Goal: Task Accomplishment & Management: Complete application form

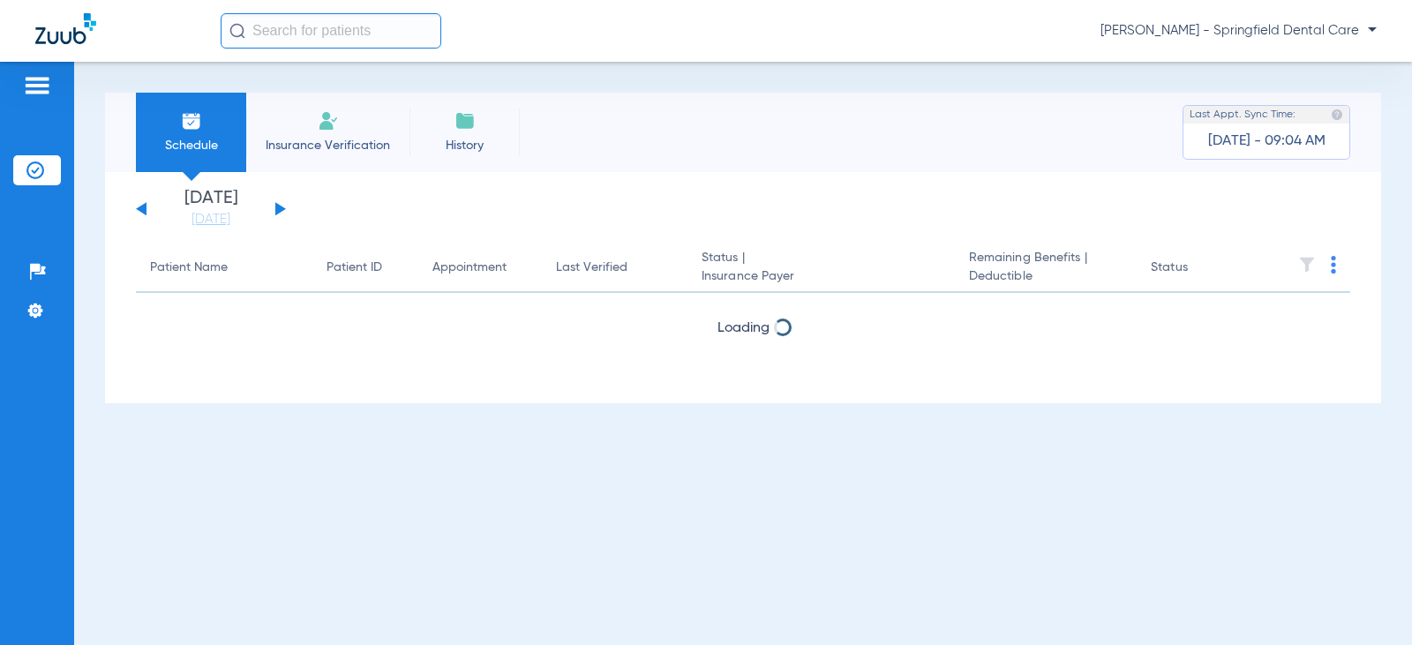
click at [383, 32] on input "text" at bounding box center [331, 30] width 221 height 35
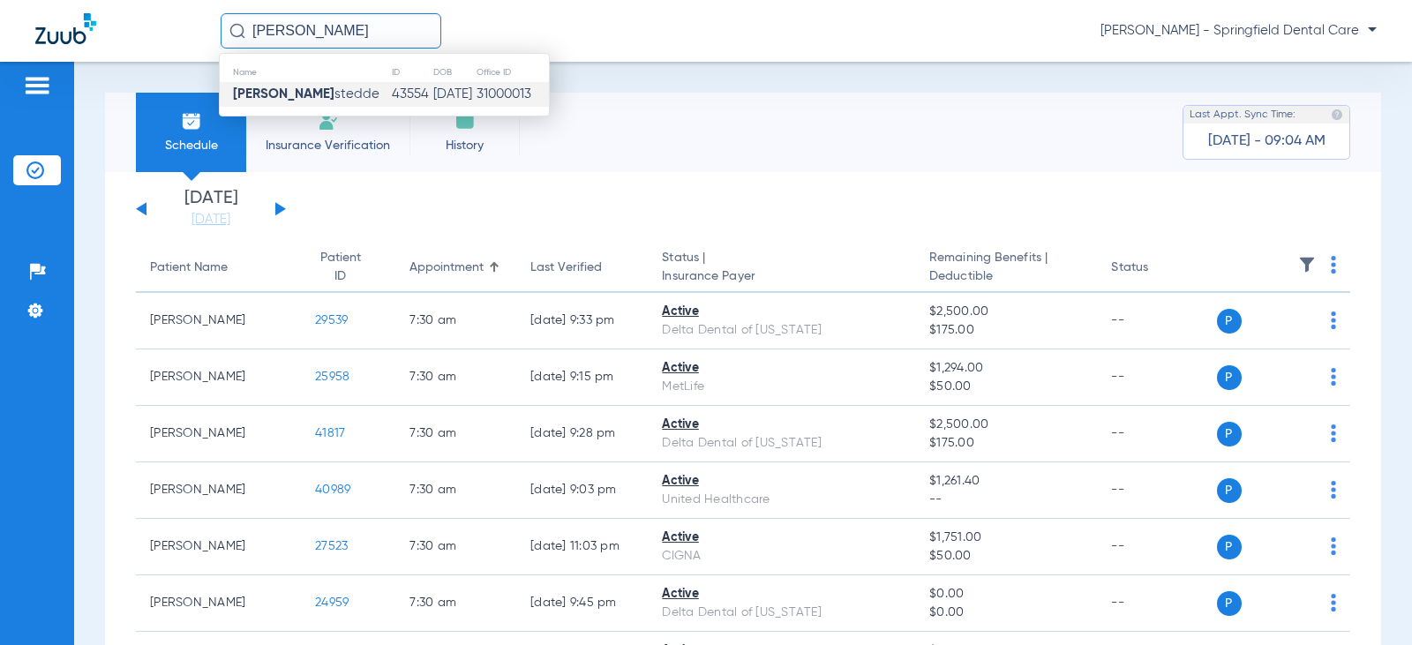
type input "[PERSON_NAME]"
click at [432, 99] on td "[DATE]" at bounding box center [453, 94] width 43 height 25
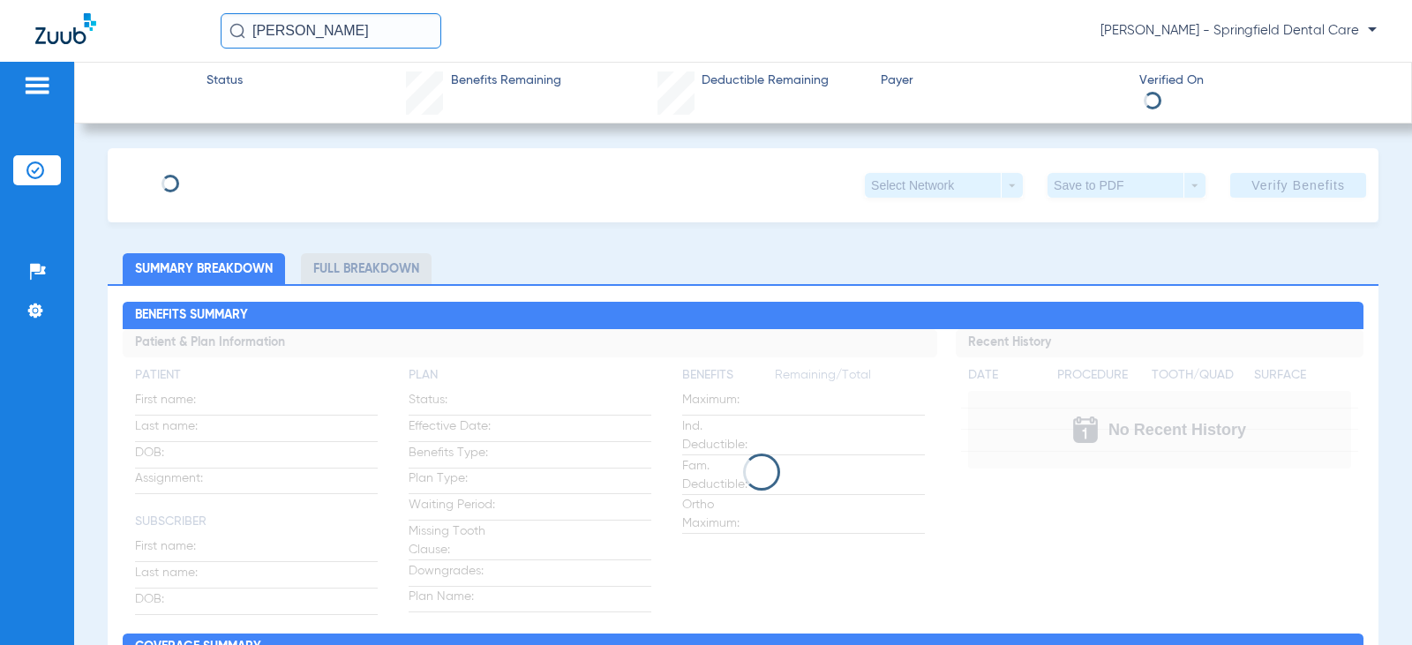
type input "[PERSON_NAME]"
type input "[DATE]"
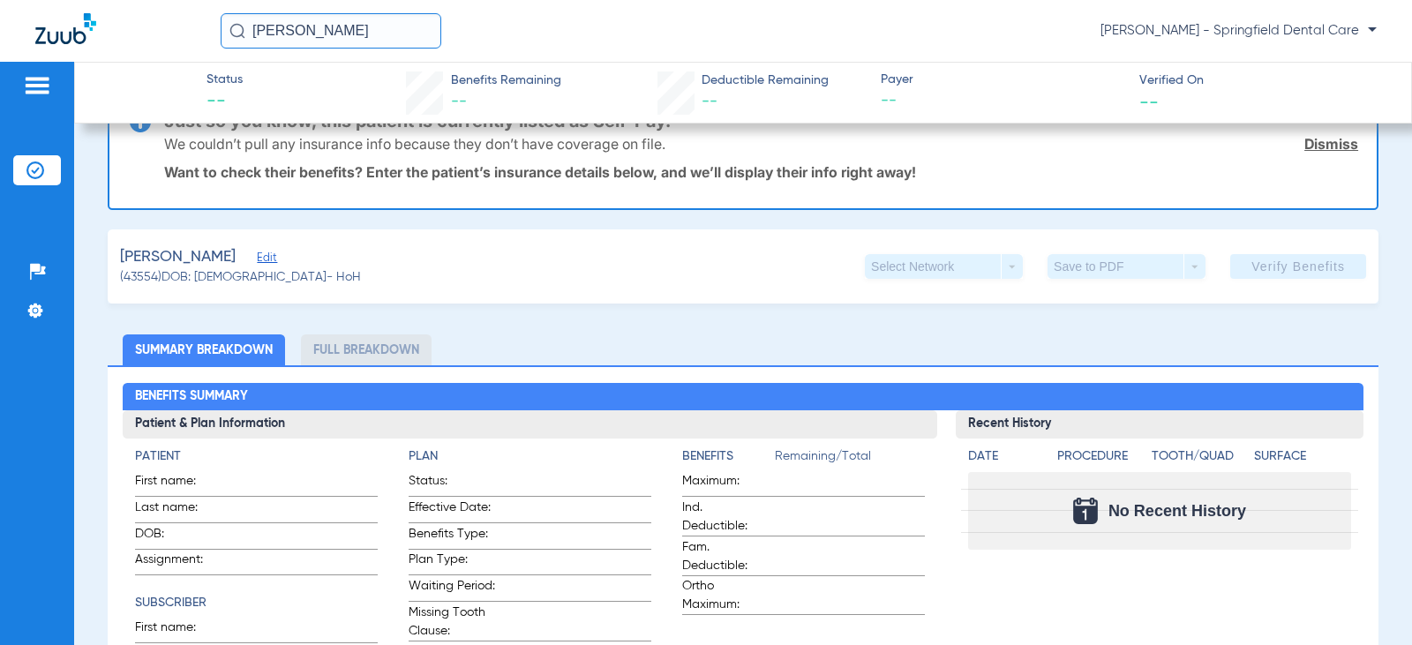
scroll to position [88, 0]
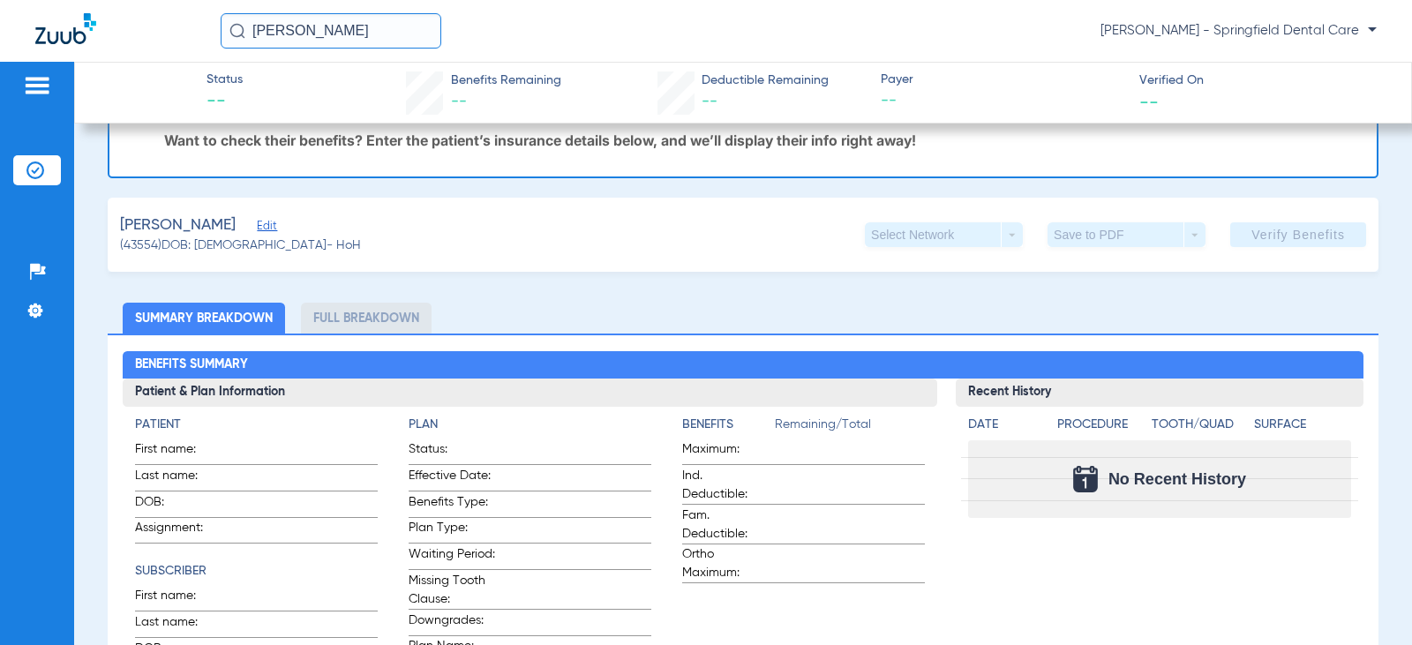
click at [269, 222] on span "Edit" at bounding box center [265, 228] width 16 height 17
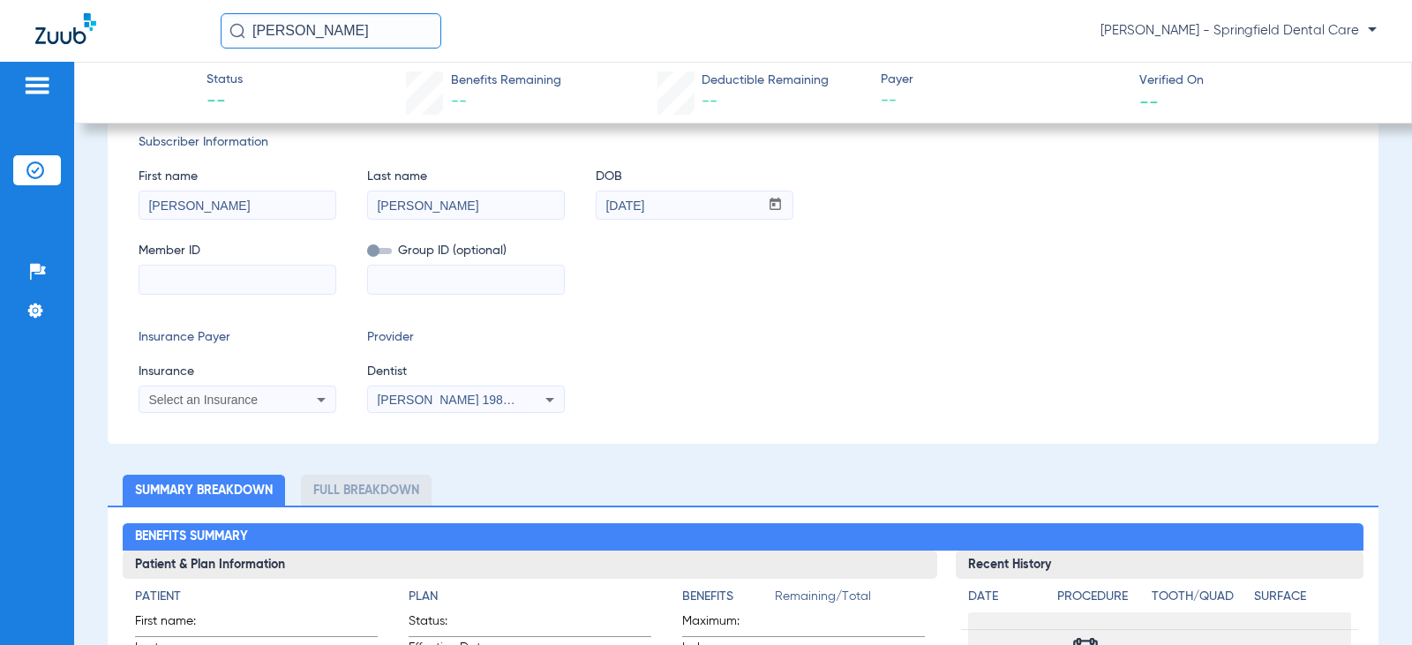
scroll to position [265, 0]
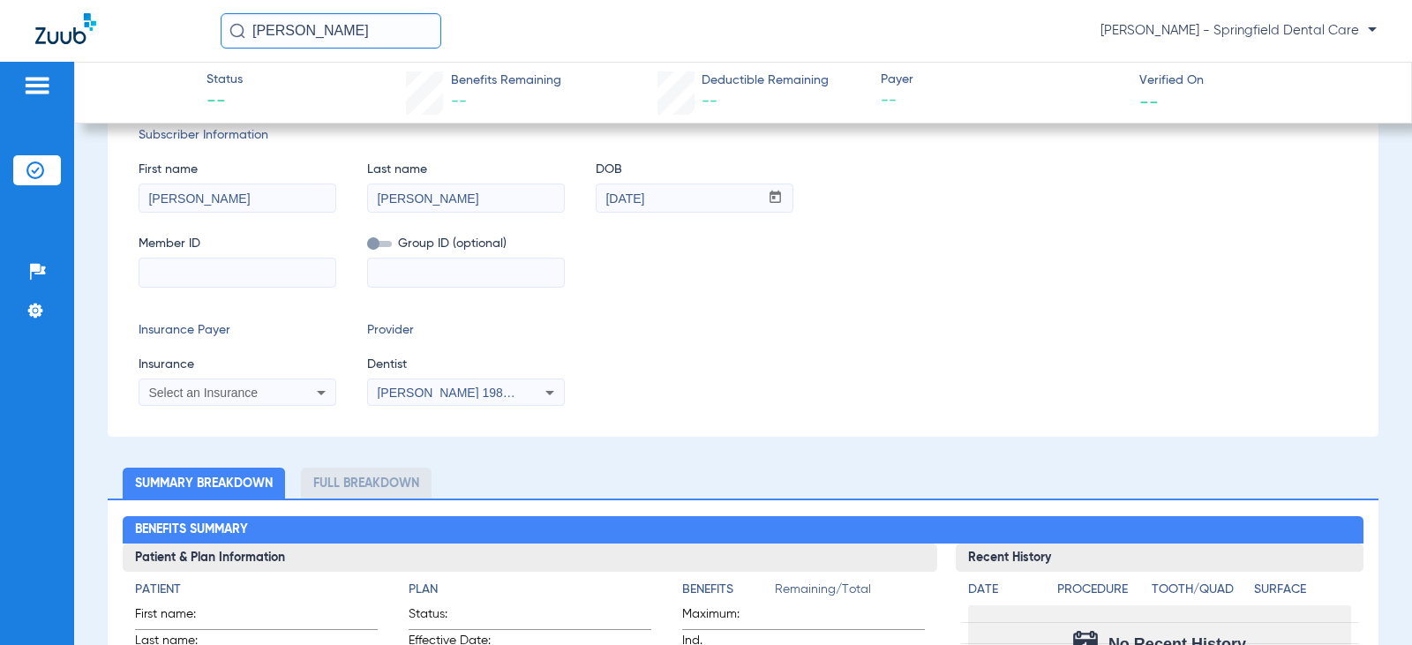
click at [269, 279] on input at bounding box center [237, 273] width 196 height 28
type input "001796339"
click at [311, 386] on icon at bounding box center [321, 392] width 21 height 21
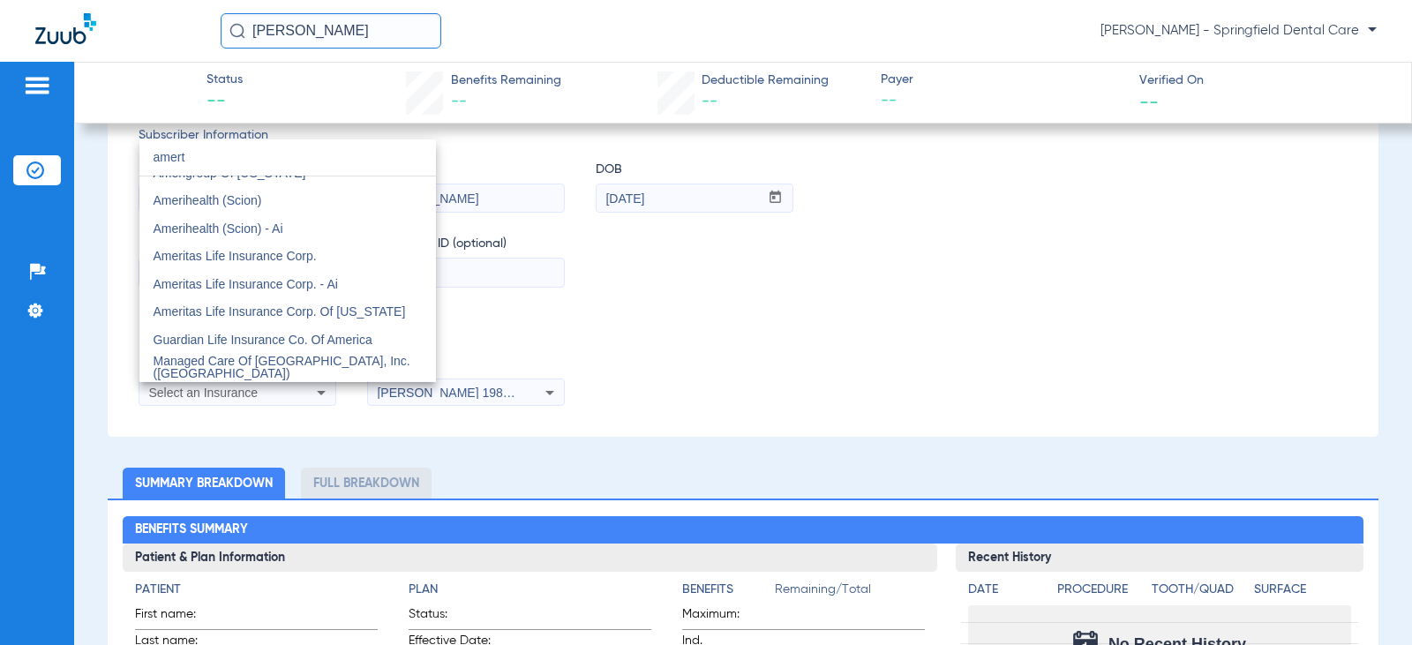
scroll to position [0, 0]
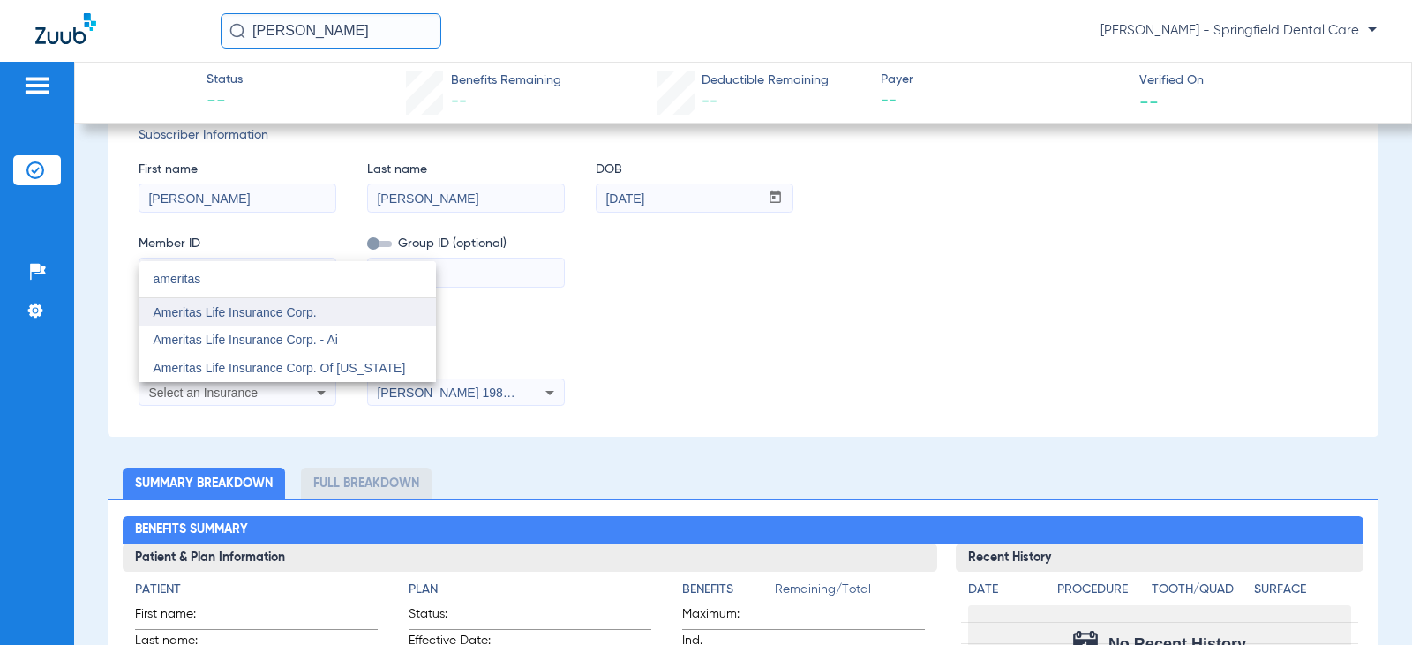
type input "ameritas"
click at [257, 312] on span "Ameritas Life Insurance Corp." at bounding box center [235, 312] width 163 height 14
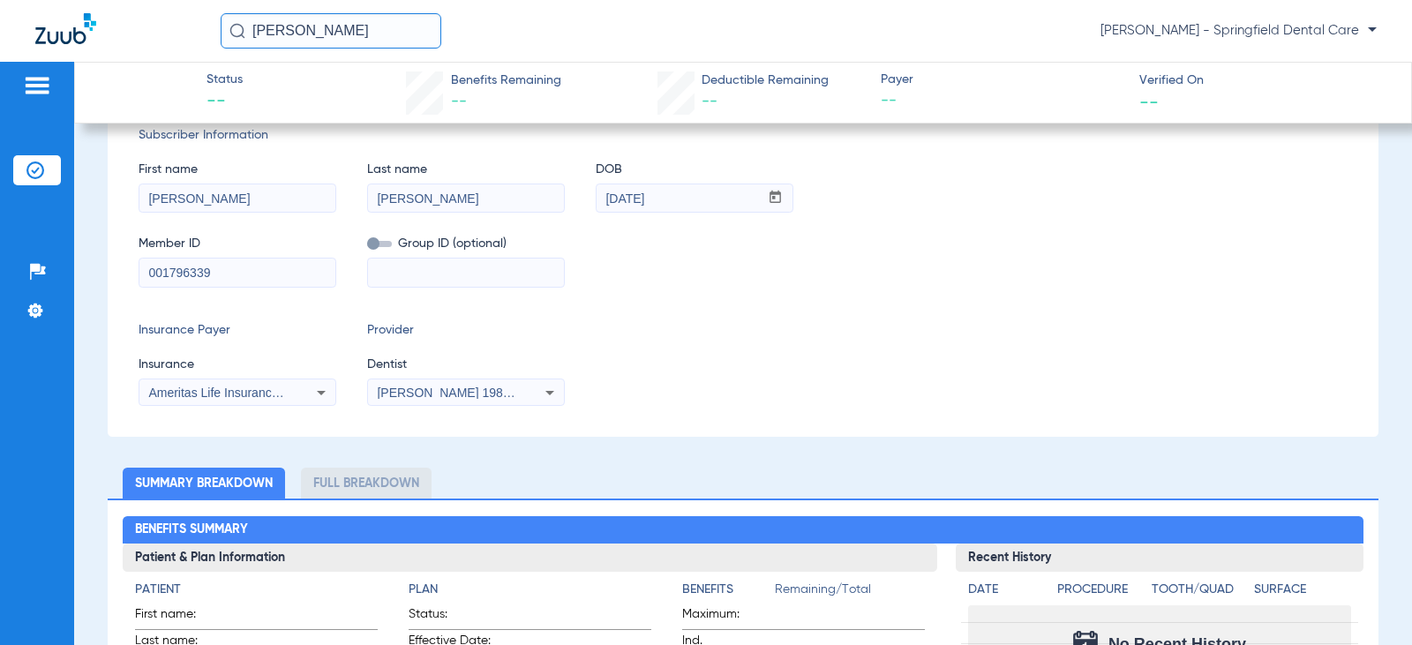
click at [468, 397] on span "[PERSON_NAME] 1982829420" at bounding box center [464, 393] width 174 height 14
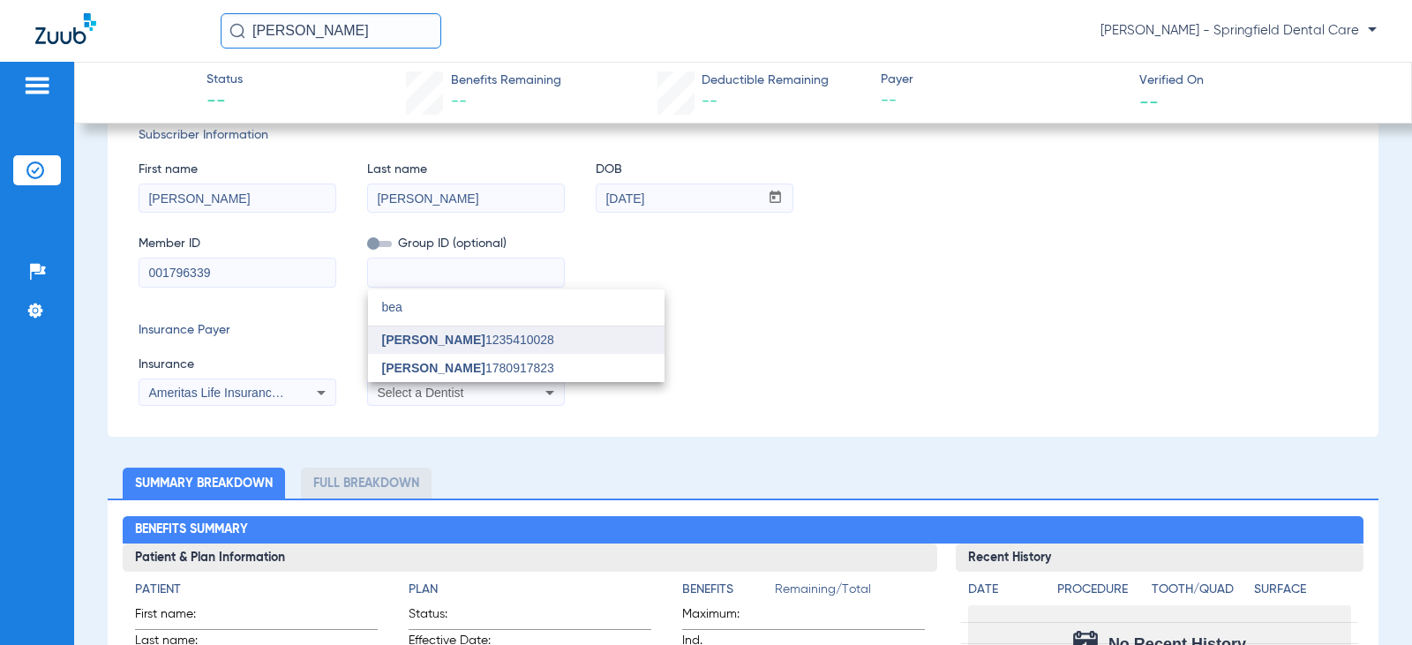
type input "bea"
click at [455, 333] on span "[PERSON_NAME]" at bounding box center [433, 340] width 103 height 14
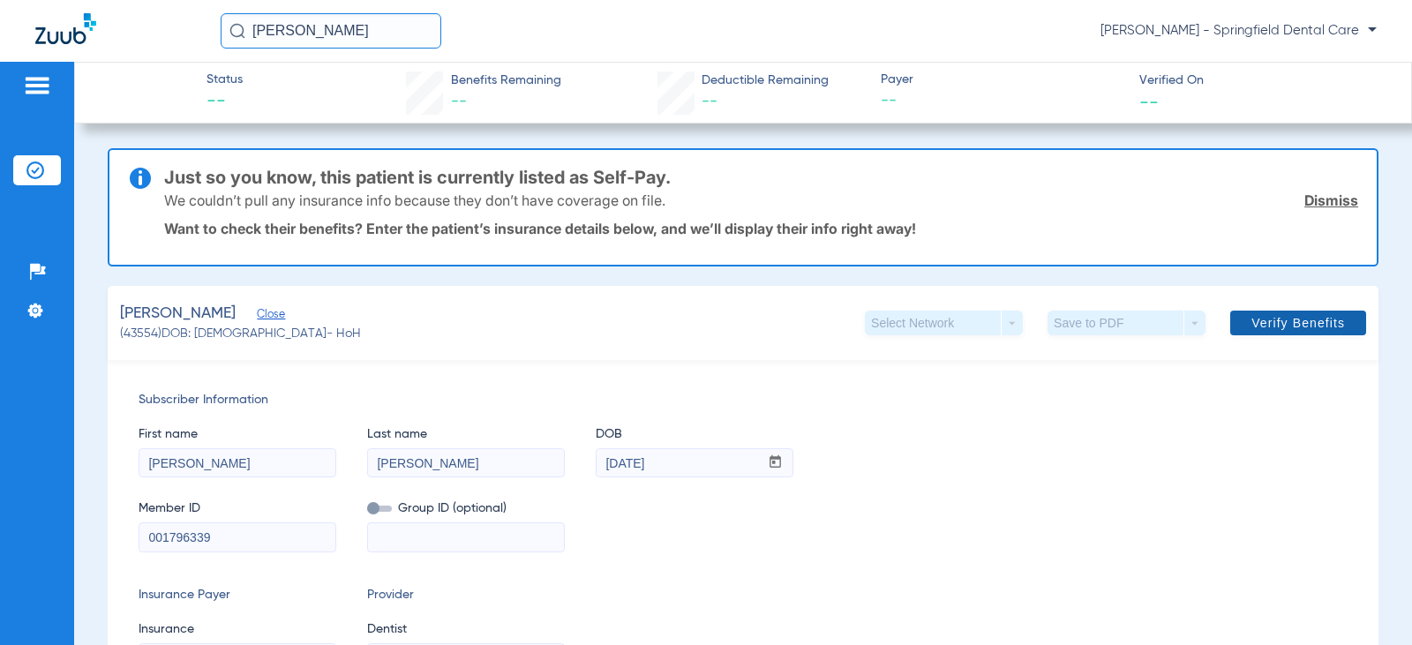
click at [1261, 314] on span at bounding box center [1298, 323] width 136 height 42
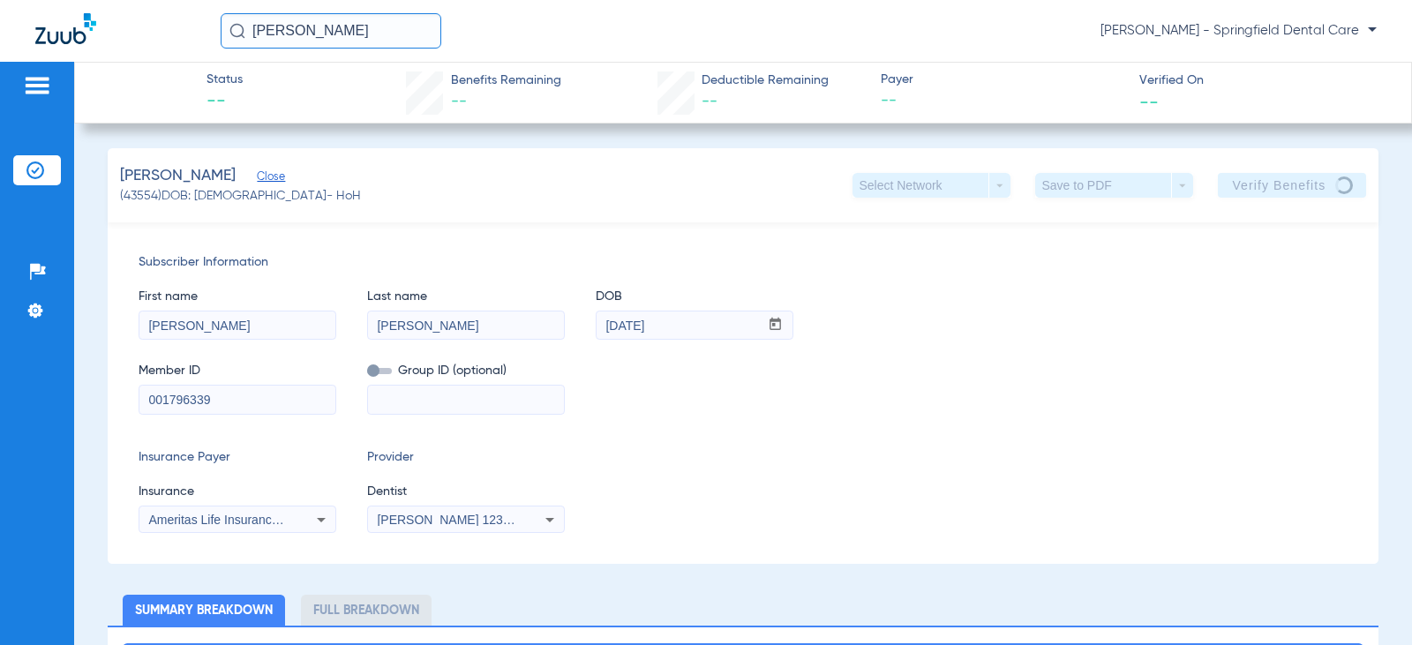
click at [310, 516] on div "Ameritas Life Insurance Corp." at bounding box center [237, 519] width 196 height 21
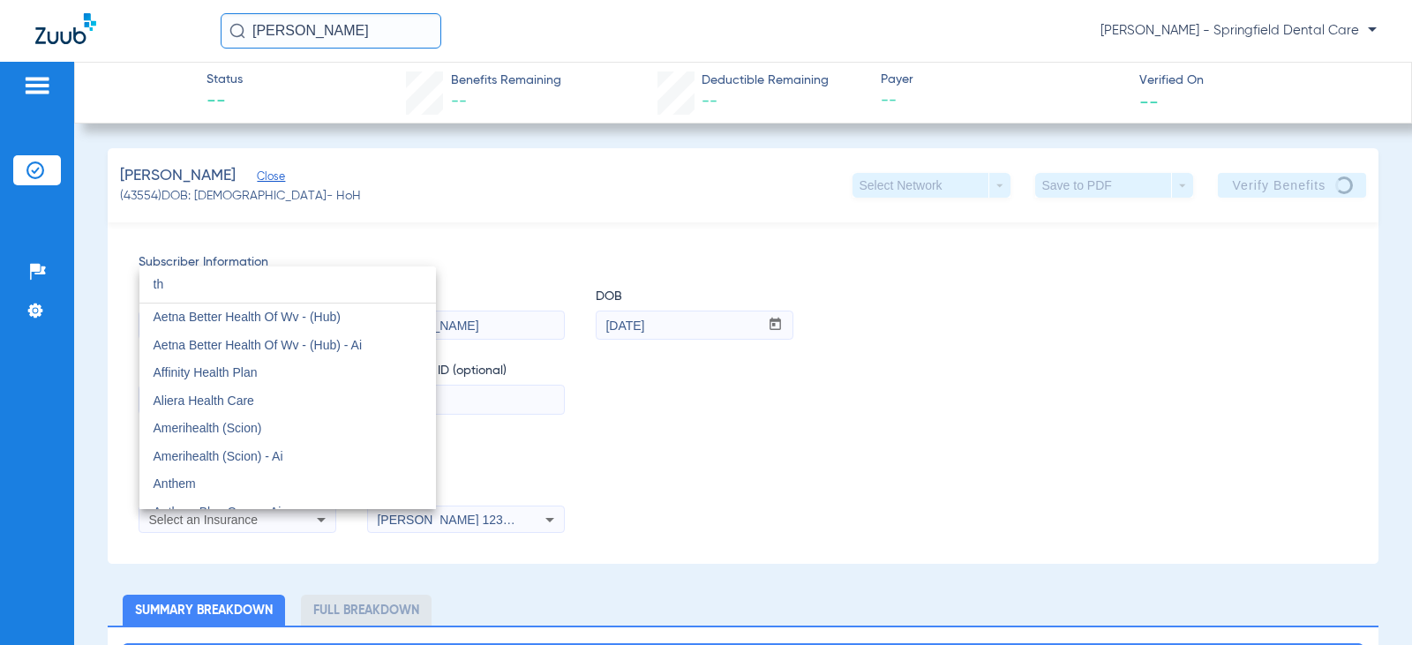
type input "t"
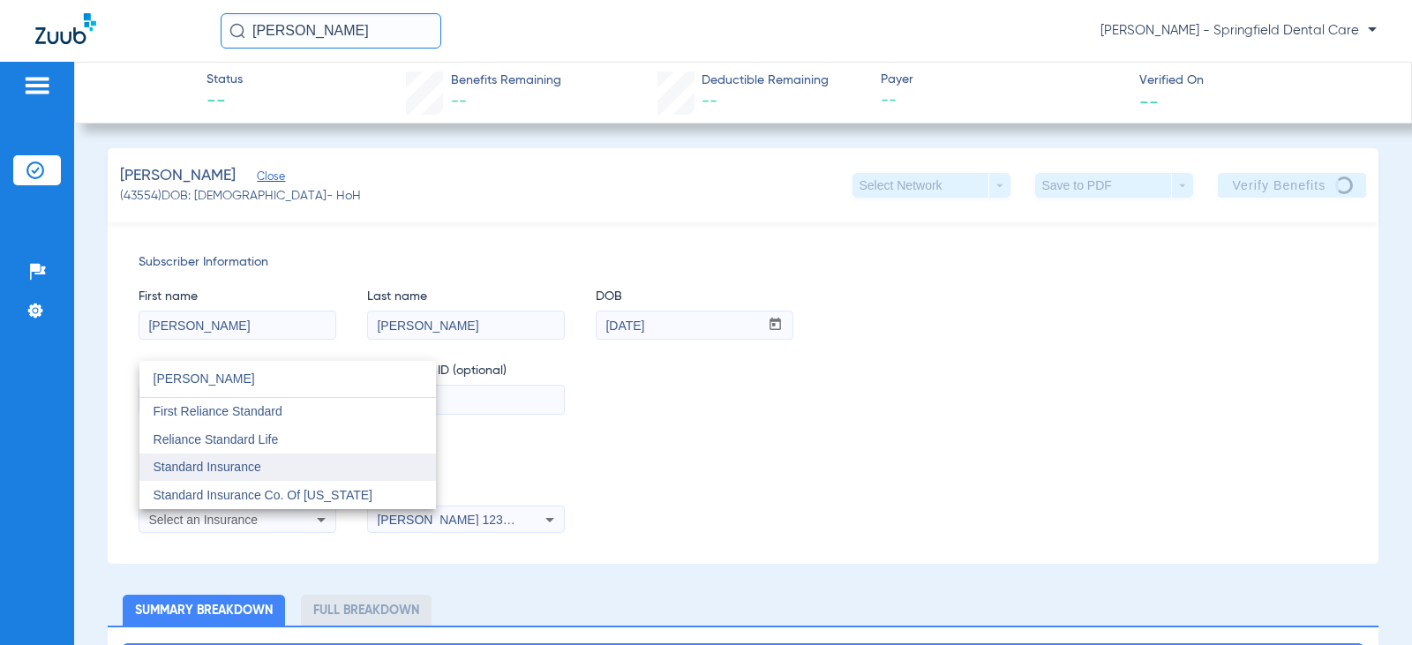
type input "[PERSON_NAME]"
click at [239, 461] on span "Standard Insurance" at bounding box center [208, 467] width 108 height 14
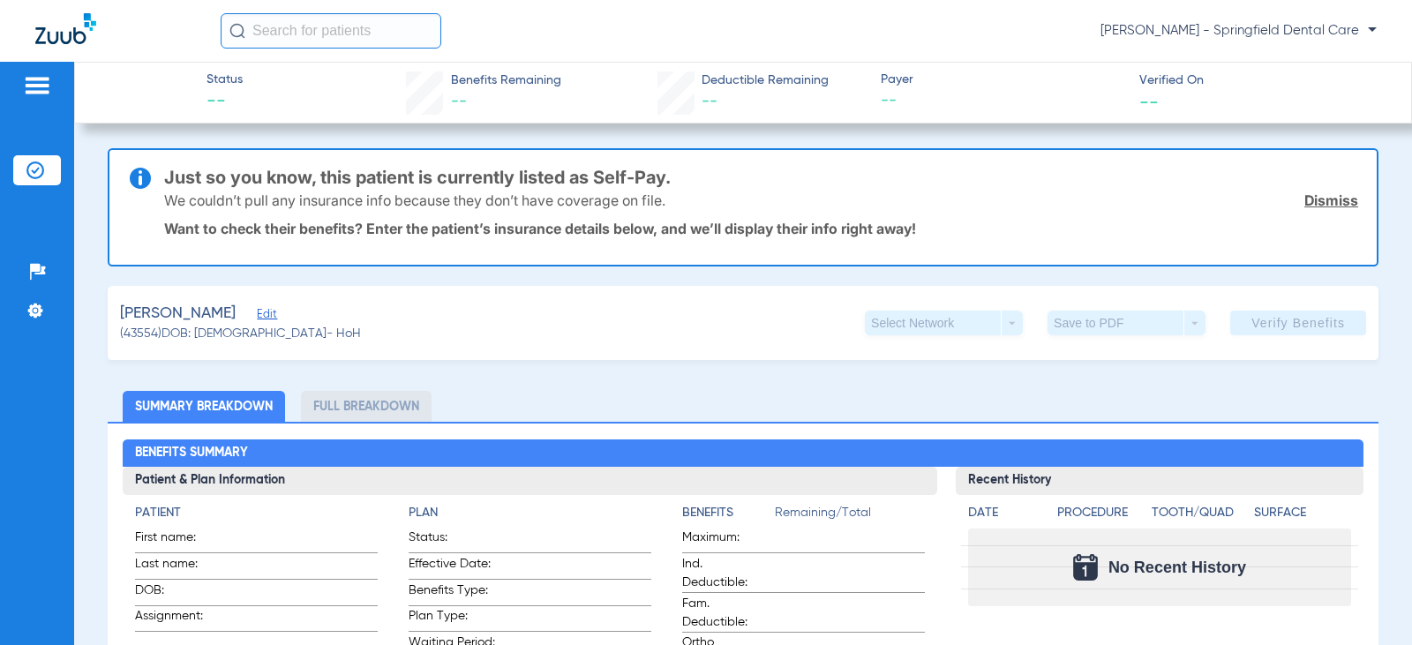
click at [273, 317] on span "Edit" at bounding box center [265, 316] width 16 height 17
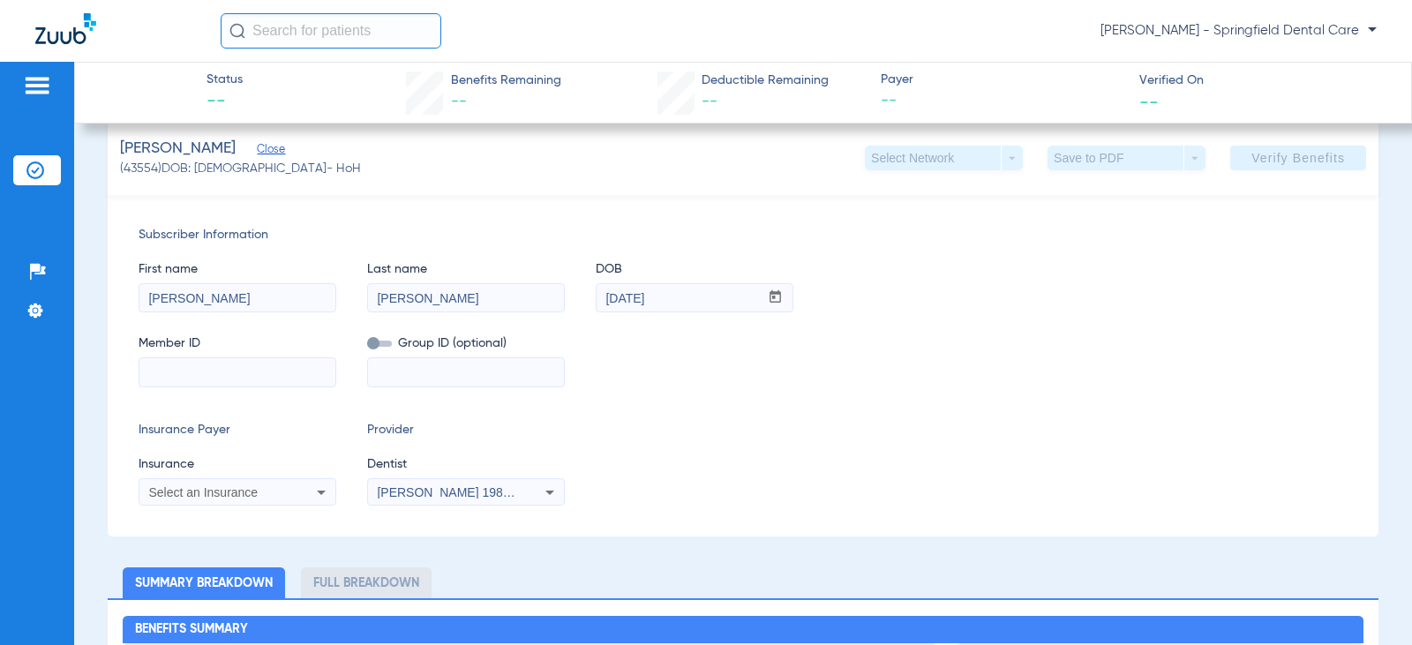
scroll to position [177, 0]
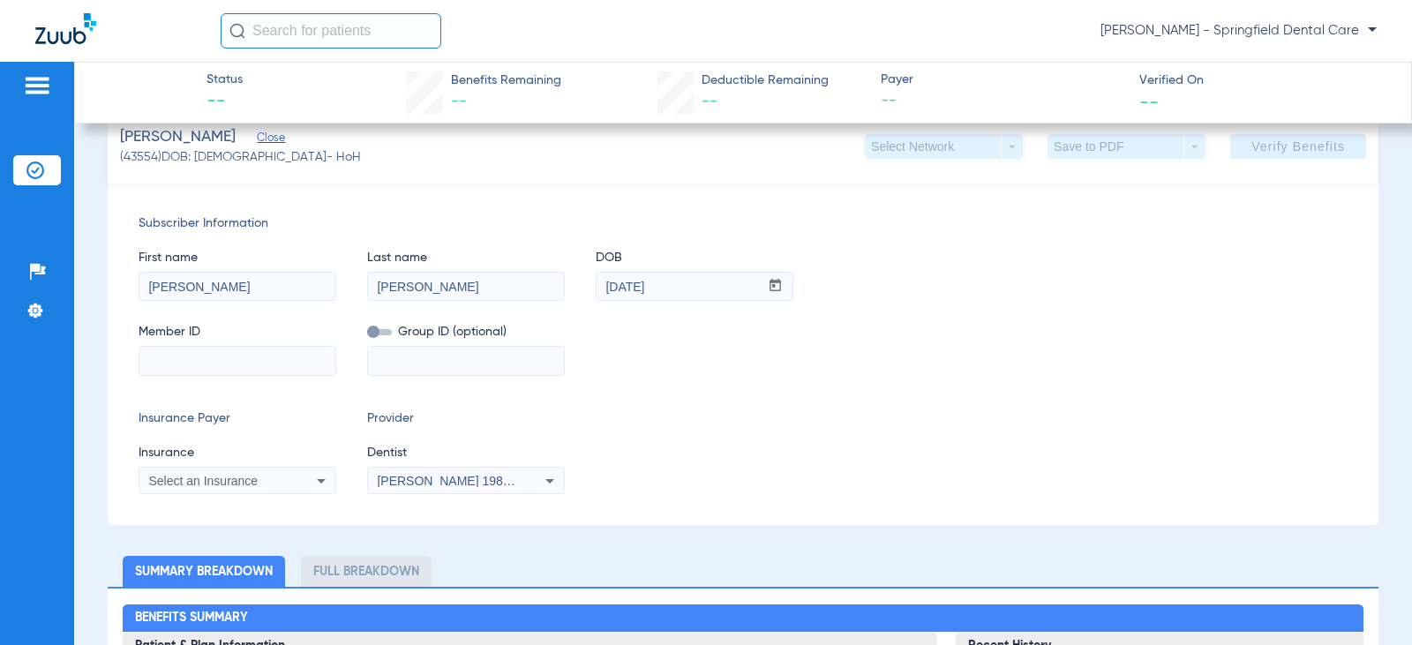
click at [260, 364] on input at bounding box center [237, 361] width 196 height 28
type input "001796339"
click at [266, 479] on div "Select an Insurance" at bounding box center [219, 481] width 142 height 12
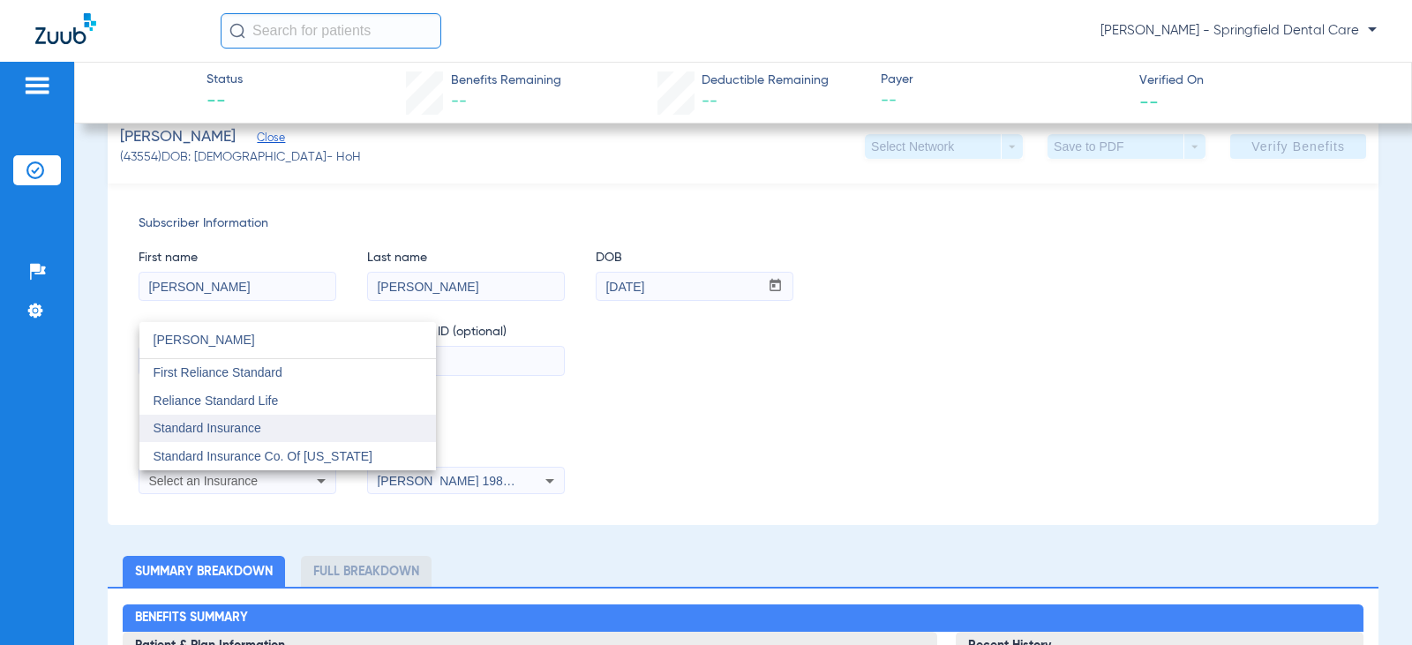
type input "[PERSON_NAME]"
click at [253, 429] on span "Standard Insurance" at bounding box center [208, 428] width 108 height 14
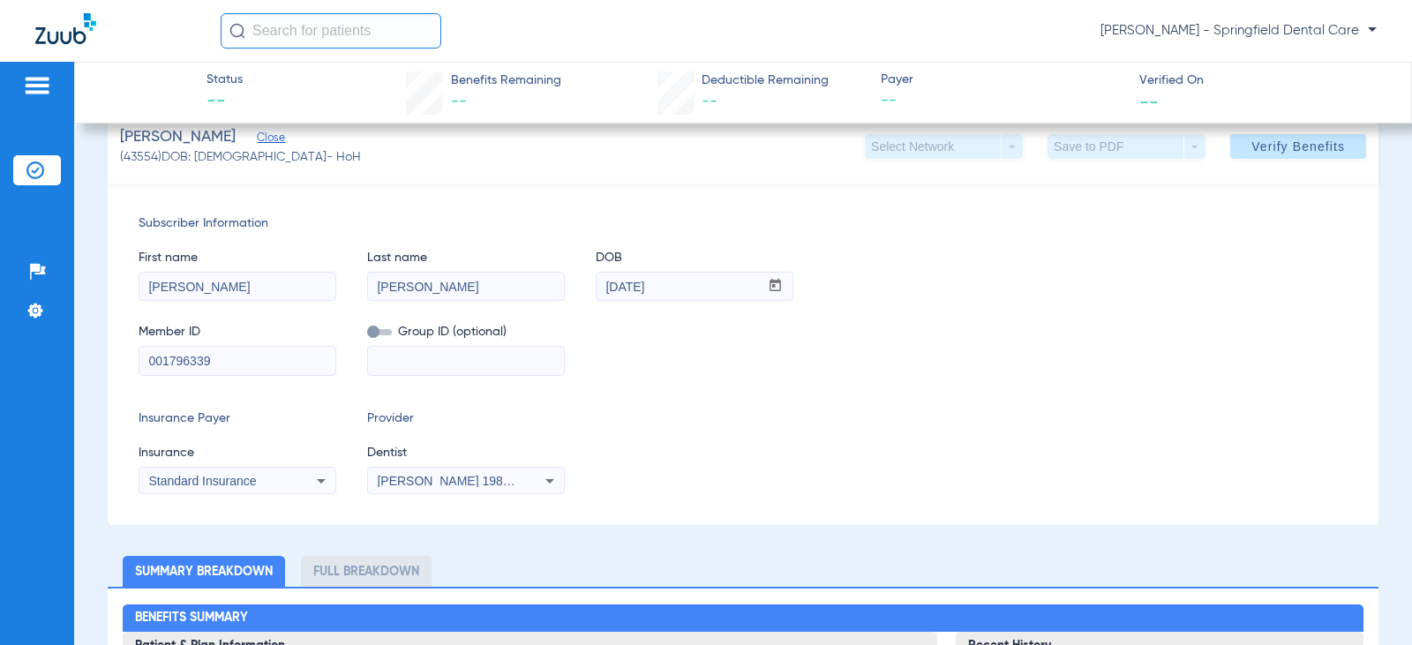
click at [430, 476] on span "[PERSON_NAME] 1982829420" at bounding box center [464, 481] width 174 height 14
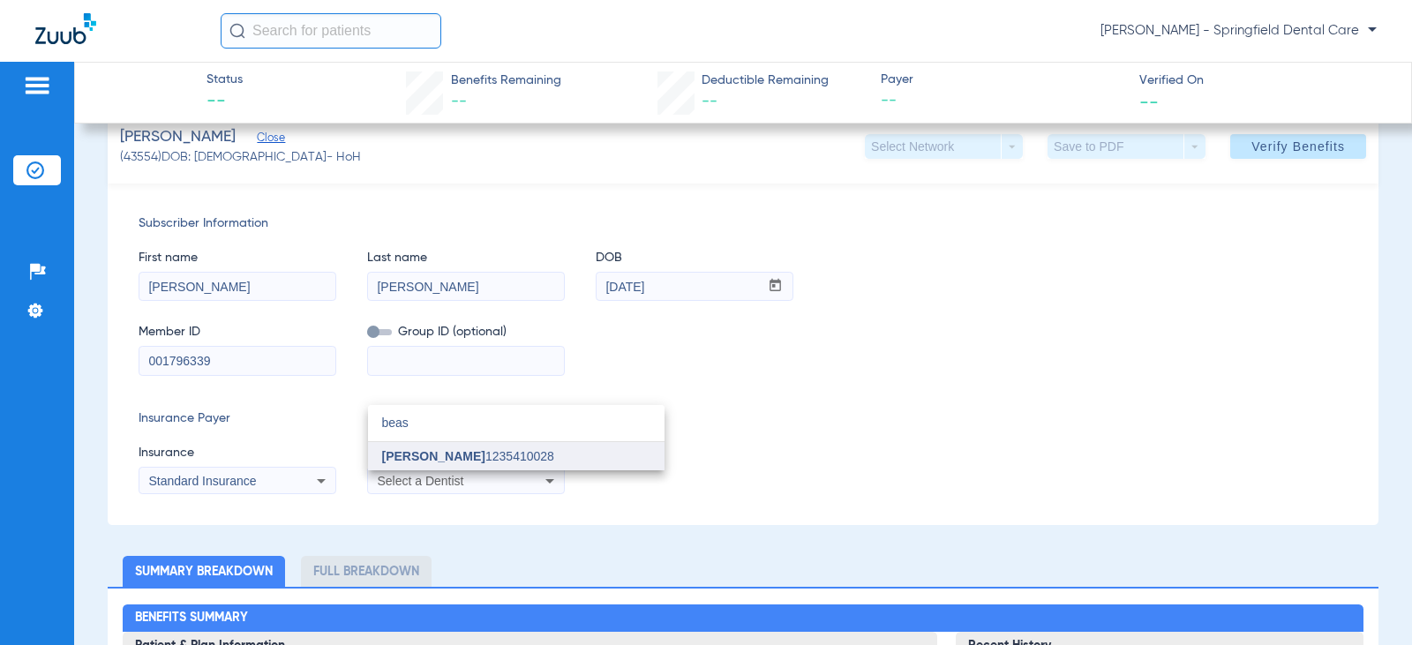
type input "beas"
click at [449, 457] on span "[PERSON_NAME]" at bounding box center [433, 456] width 103 height 14
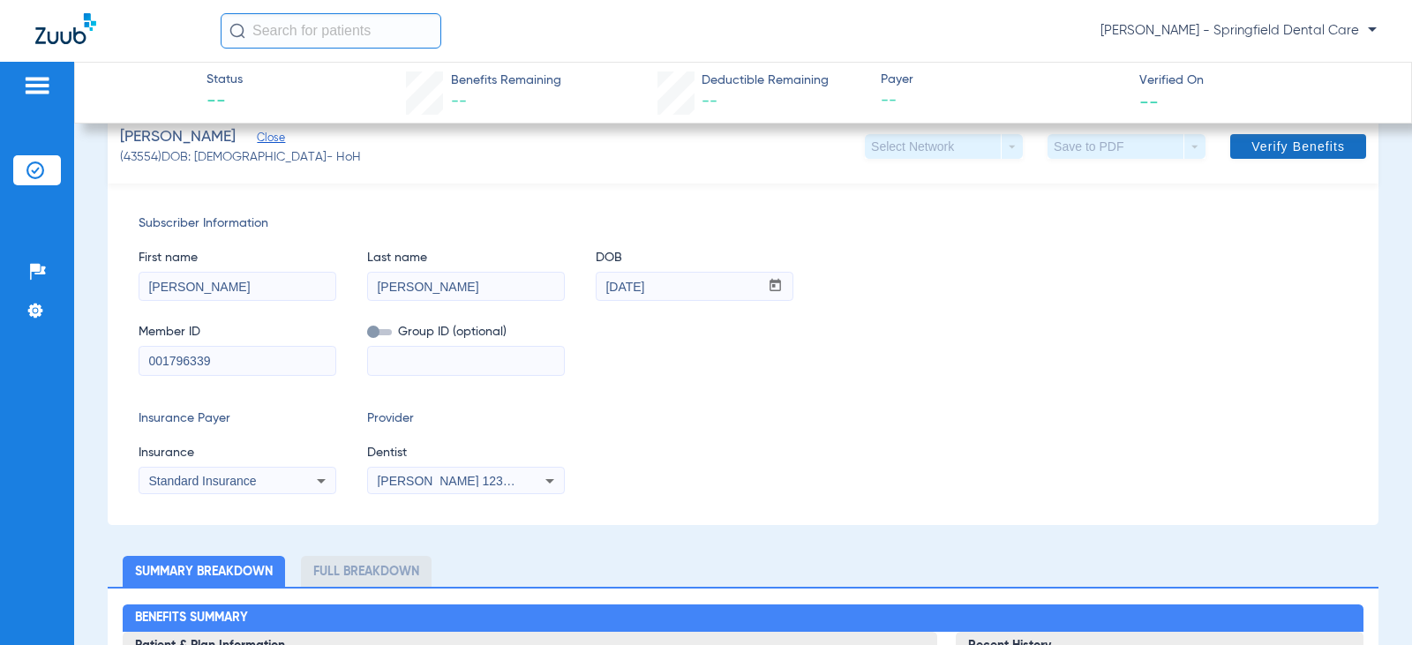
click at [1312, 156] on span at bounding box center [1298, 146] width 136 height 42
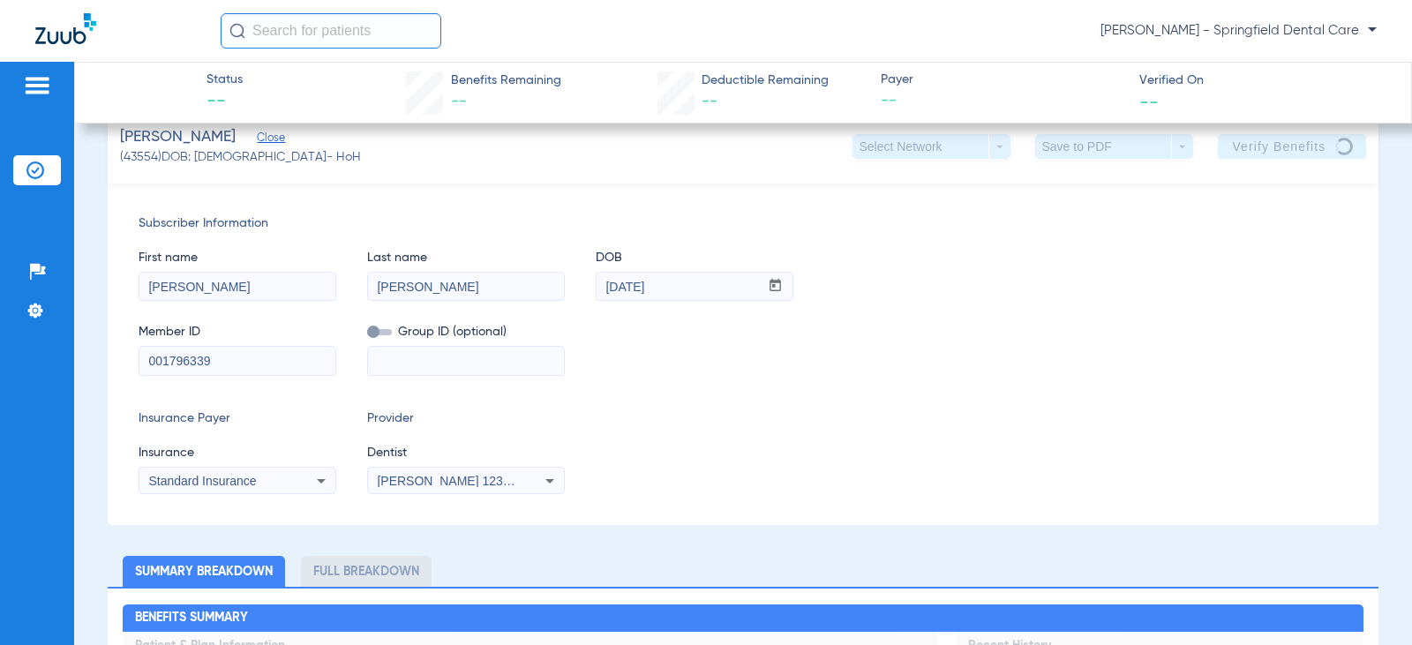
scroll to position [0, 0]
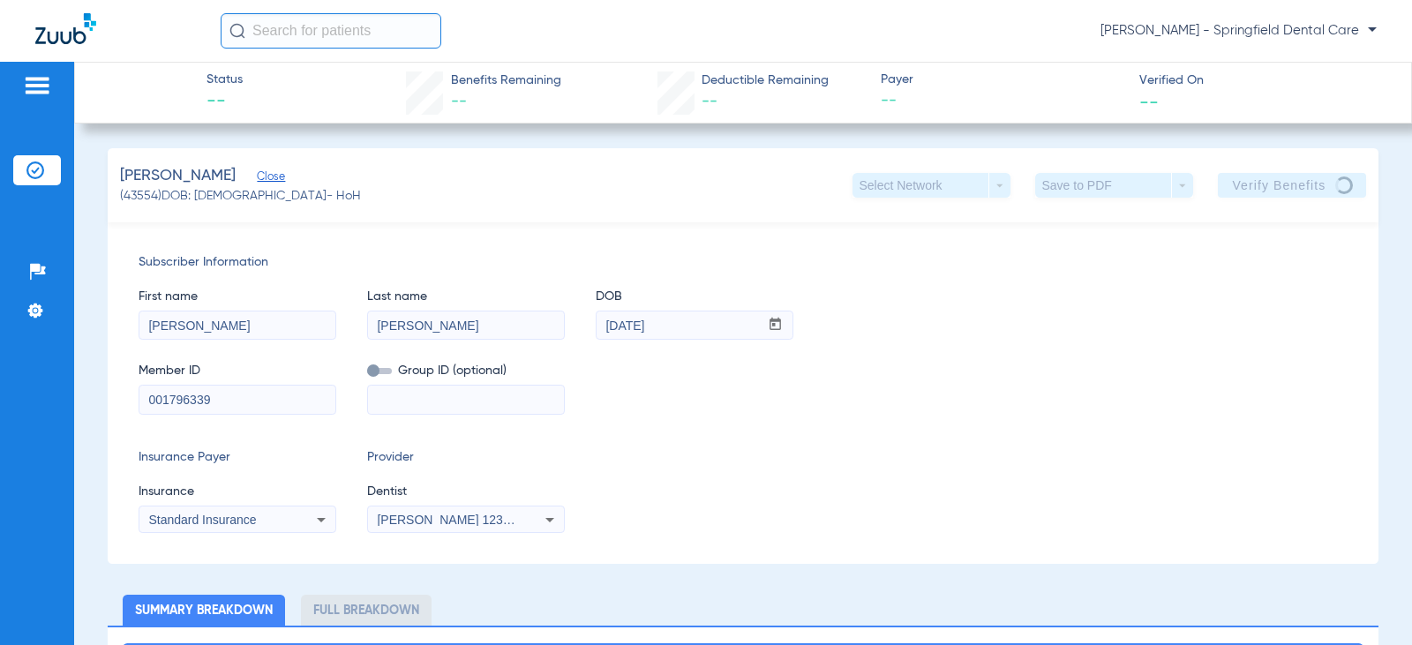
click at [517, 177] on div "Hustedde, Halley Close (43554) DOB: 02/11/1986 - HoH Select Network arrow_drop_…" at bounding box center [743, 185] width 1271 height 74
click at [661, 422] on div "Subscriber Information First name Halley Last name Hustedde DOB mm / dd / yyyy …" at bounding box center [743, 393] width 1271 height 342
